Goal: Task Accomplishment & Management: Manage account settings

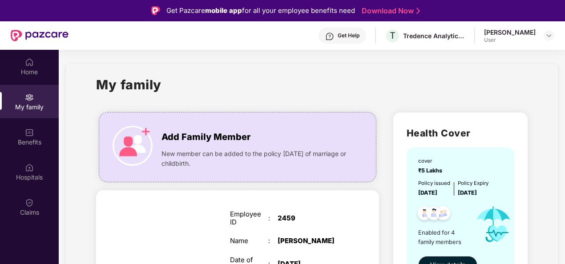
scroll to position [50, 0]
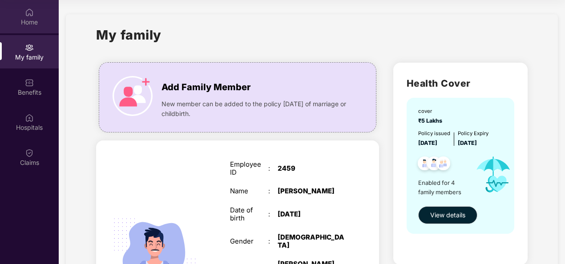
click at [34, 17] on div "Home" at bounding box center [29, 16] width 59 height 33
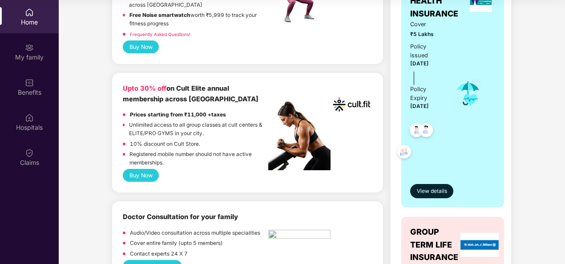
scroll to position [89, 0]
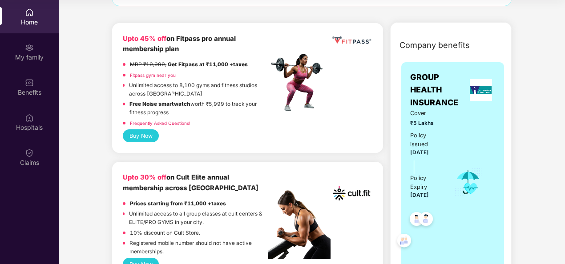
click at [481, 205] on div "Cover ₹5 Lakhs Policy issued [DATE] Policy Expiry [DATE]" at bounding box center [452, 182] width 85 height 147
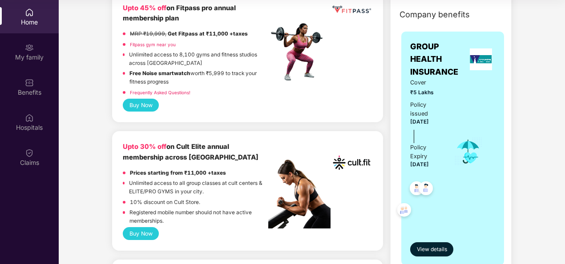
scroll to position [133, 0]
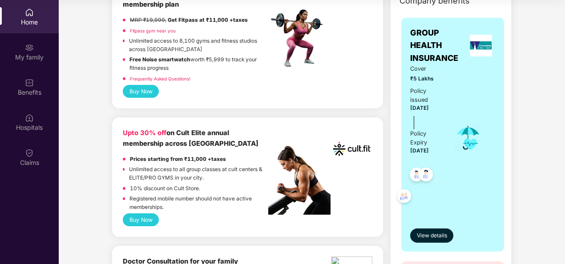
click at [402, 197] on img at bounding box center [404, 198] width 22 height 22
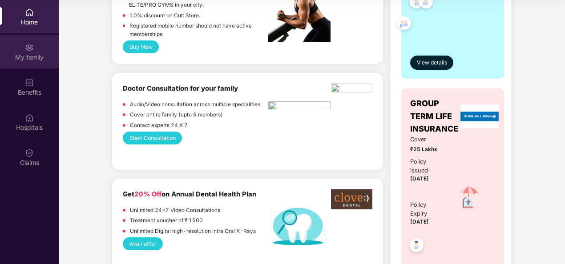
scroll to position [306, 0]
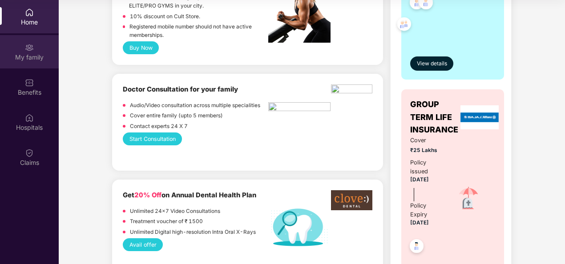
click at [14, 48] on div "My family" at bounding box center [29, 51] width 59 height 33
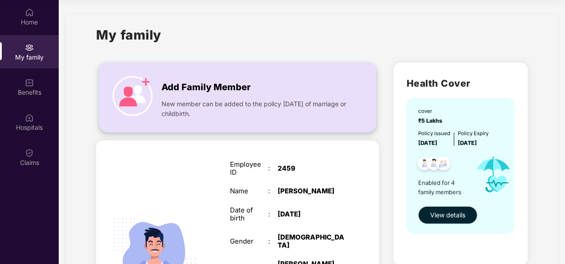
click at [132, 92] on img at bounding box center [133, 96] width 40 height 40
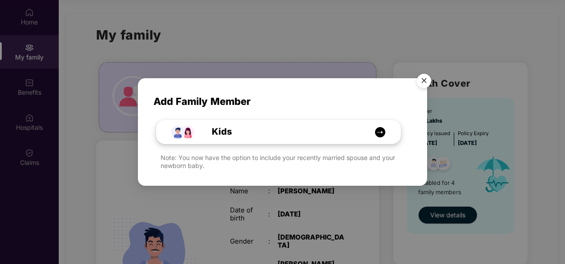
click at [399, 135] on div "Kids" at bounding box center [279, 132] width 244 height 23
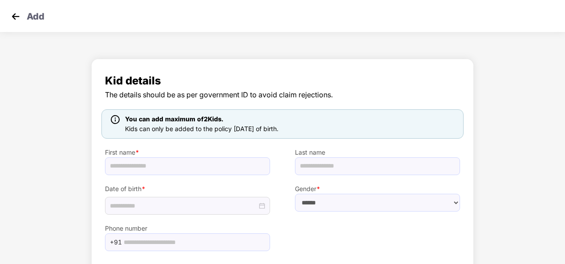
click at [20, 12] on img at bounding box center [15, 16] width 13 height 13
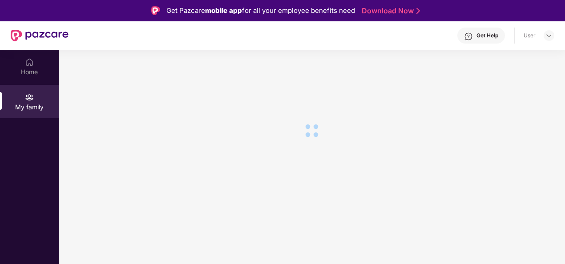
scroll to position [50, 0]
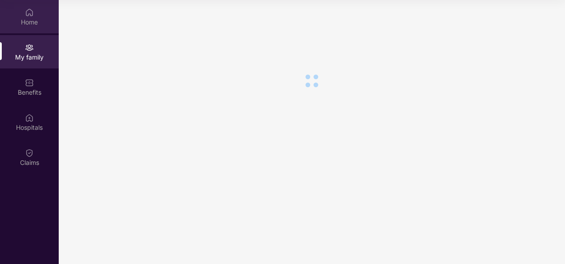
click at [33, 26] on div "Home" at bounding box center [29, 22] width 59 height 9
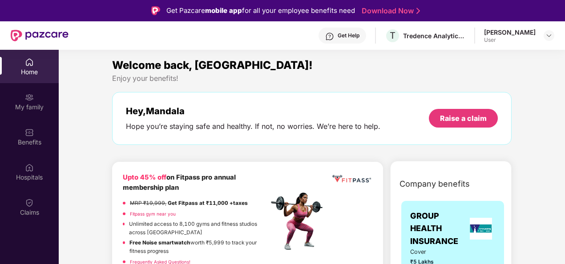
click at [343, 36] on div "Get Help" at bounding box center [349, 35] width 22 height 7
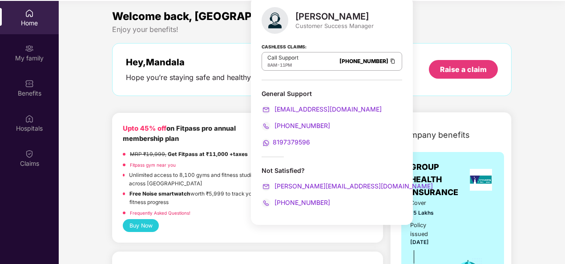
scroll to position [50, 0]
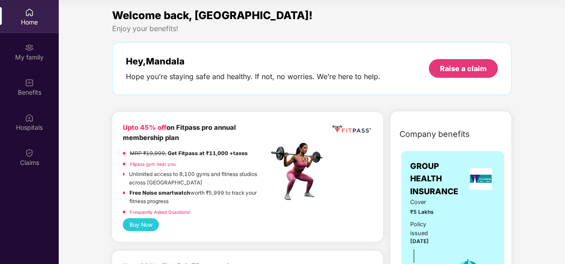
scroll to position [0, 0]
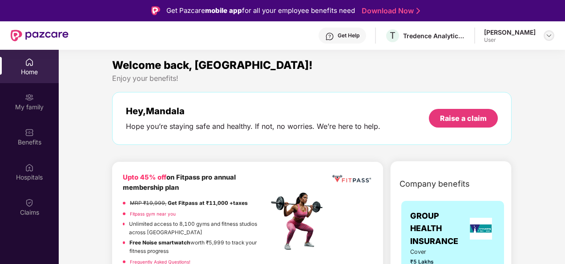
click at [545, 35] on div at bounding box center [549, 35] width 11 height 11
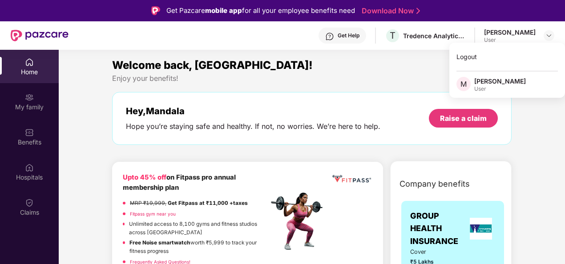
click at [386, 83] on div "Enjoy your benefits!" at bounding box center [312, 78] width 400 height 9
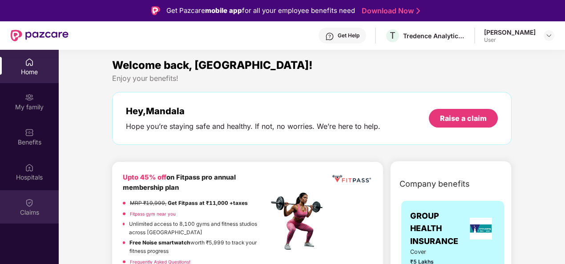
click at [16, 202] on div "Claims" at bounding box center [29, 206] width 59 height 33
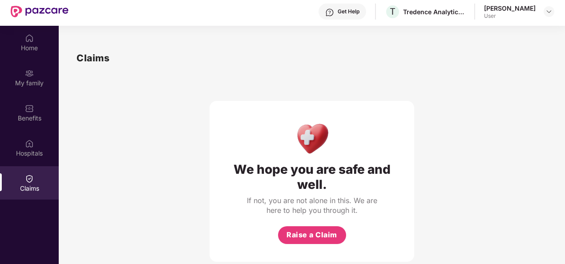
scroll to position [44, 0]
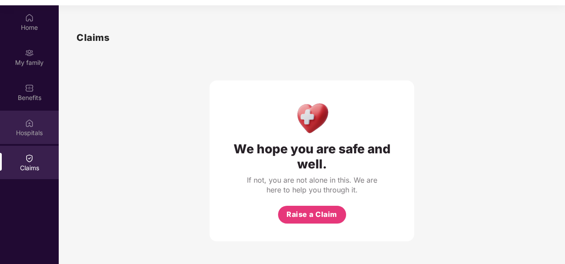
click at [41, 132] on div "Hospitals" at bounding box center [29, 133] width 59 height 9
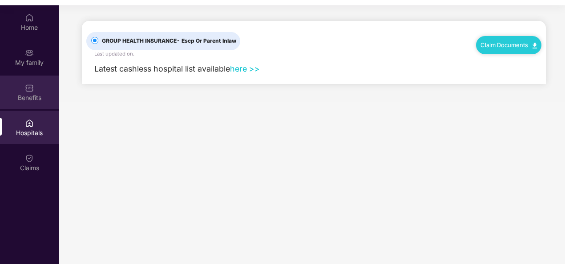
click at [33, 104] on div "Benefits" at bounding box center [29, 92] width 59 height 33
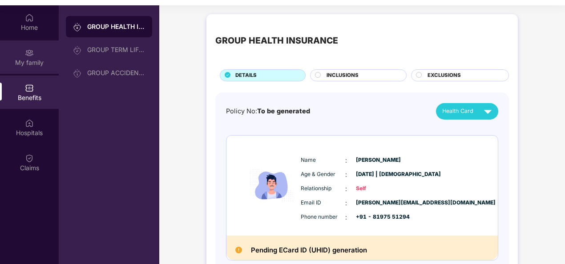
click at [36, 63] on div "My family" at bounding box center [29, 62] width 59 height 9
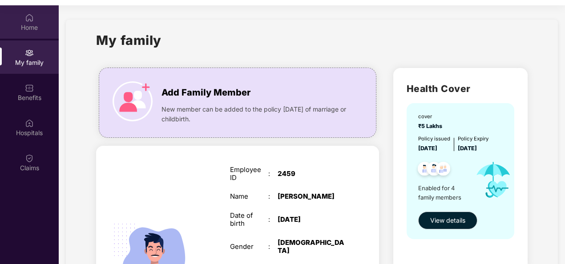
click at [25, 28] on div "Home" at bounding box center [29, 27] width 59 height 9
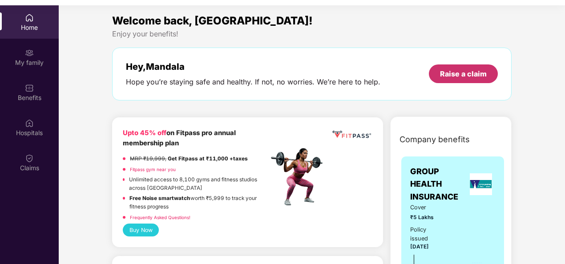
click at [493, 73] on div "Raise a claim" at bounding box center [463, 74] width 69 height 19
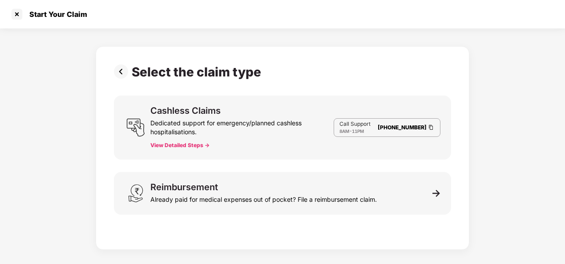
scroll to position [16, 0]
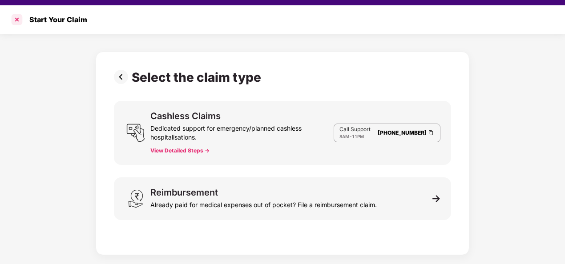
click at [17, 20] on div at bounding box center [17, 19] width 14 height 14
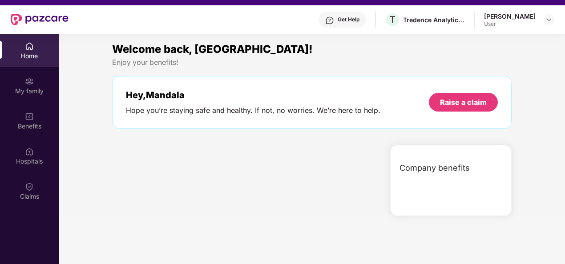
scroll to position [44, 0]
